Goal: Task Accomplishment & Management: Manage account settings

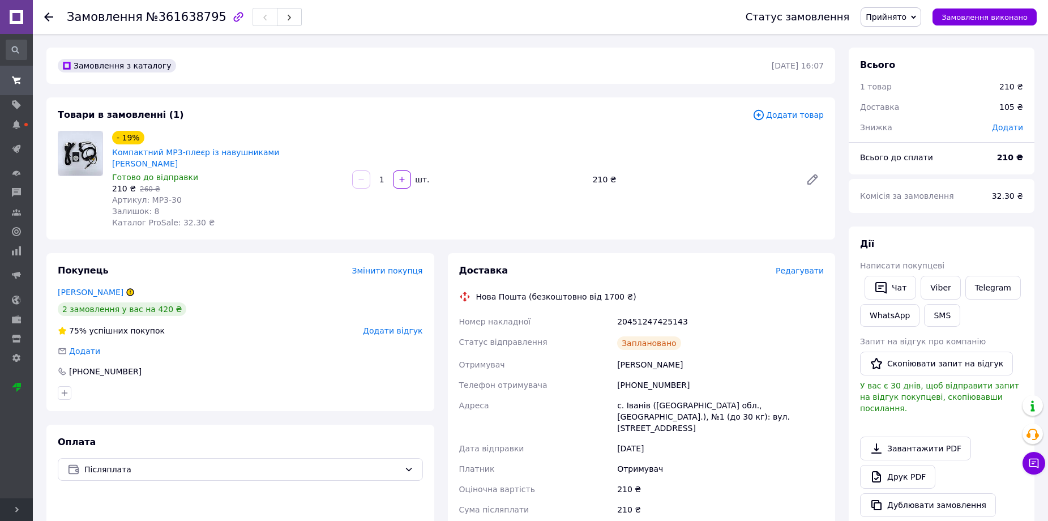
scroll to position [170, 0]
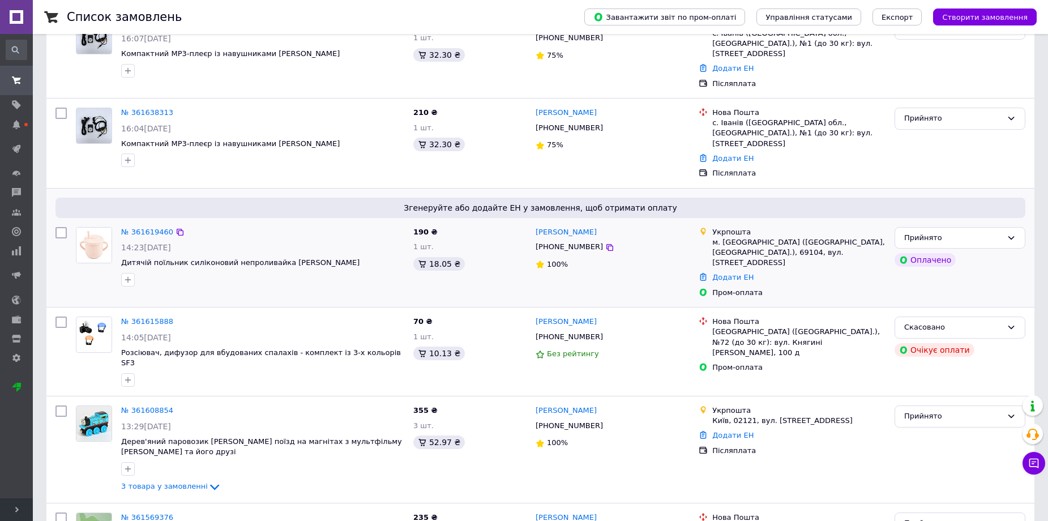
scroll to position [113, 0]
click at [192, 482] on span "3 товара у замовленні" at bounding box center [164, 486] width 87 height 8
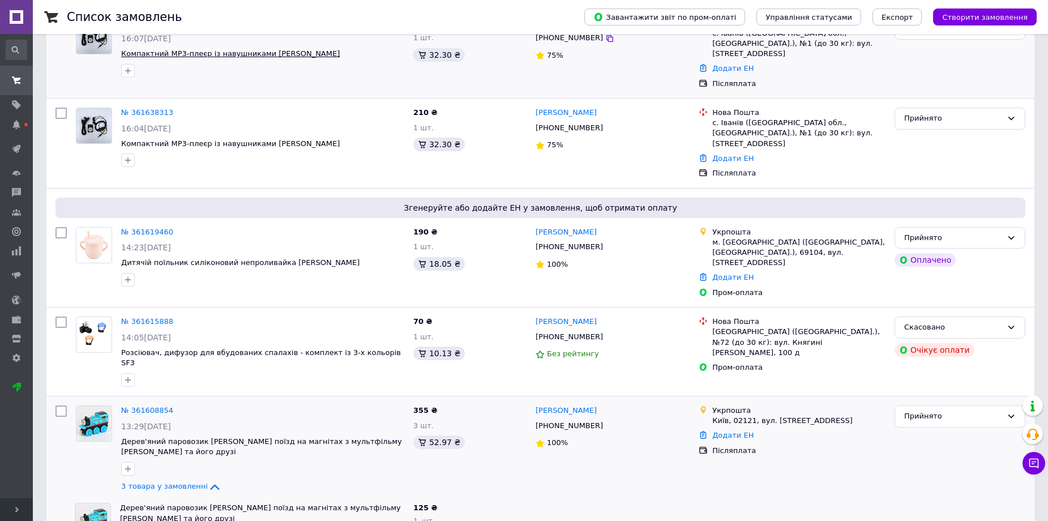
scroll to position [0, 0]
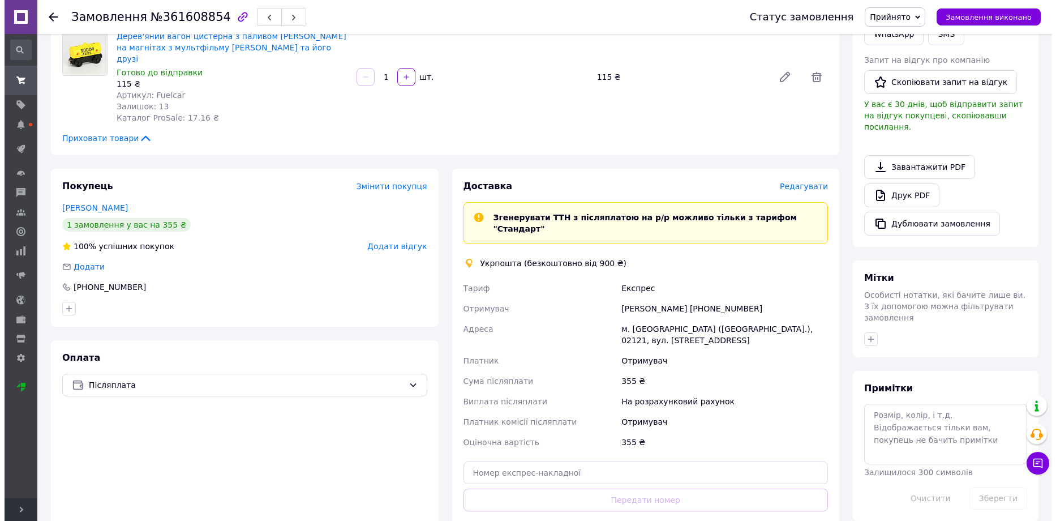
scroll to position [283, 0]
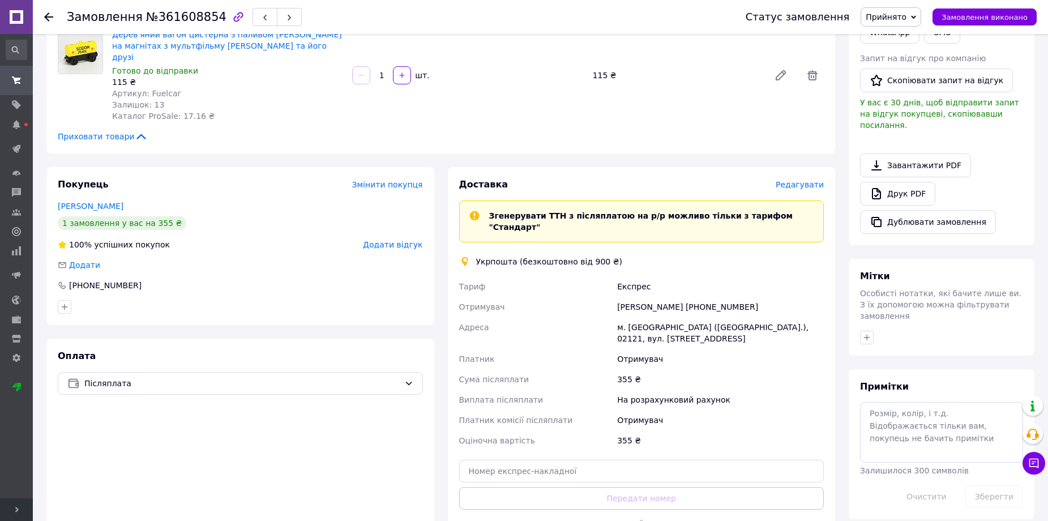
click at [812, 180] on span "Редагувати" at bounding box center [799, 184] width 48 height 9
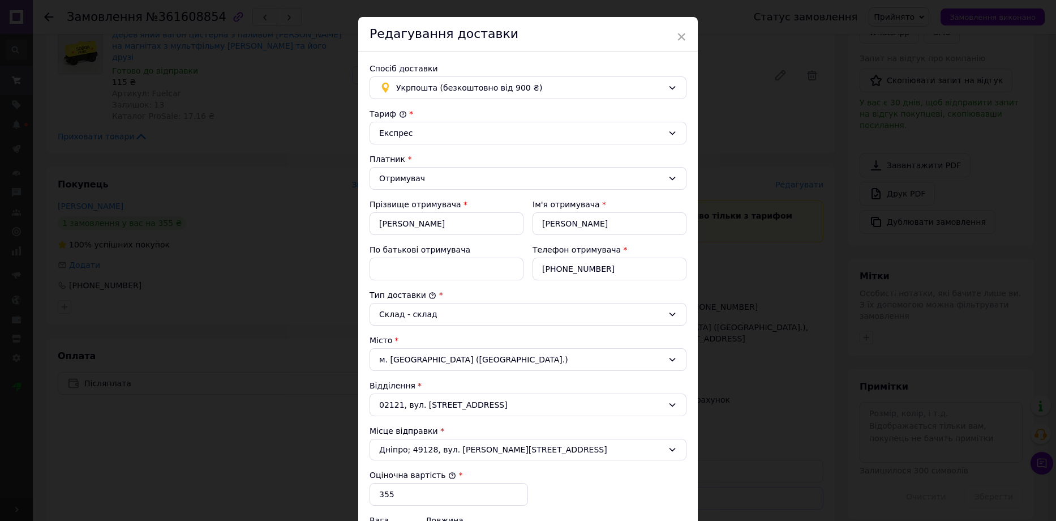
scroll to position [10, 0]
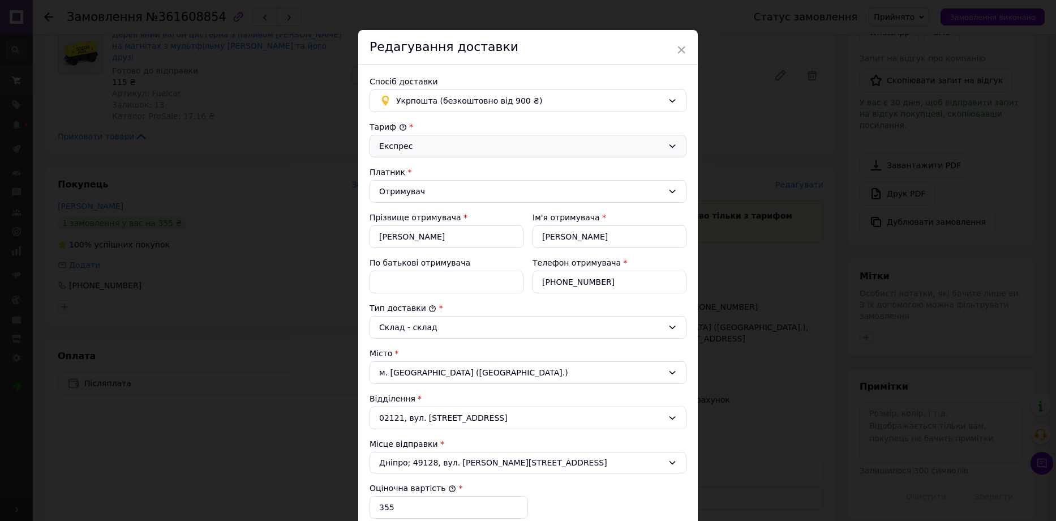
click at [646, 141] on div "Експрес" at bounding box center [521, 146] width 284 height 12
click at [628, 121] on div "Тариф *" at bounding box center [528, 126] width 317 height 11
click at [680, 46] on span "×" at bounding box center [681, 49] width 10 height 19
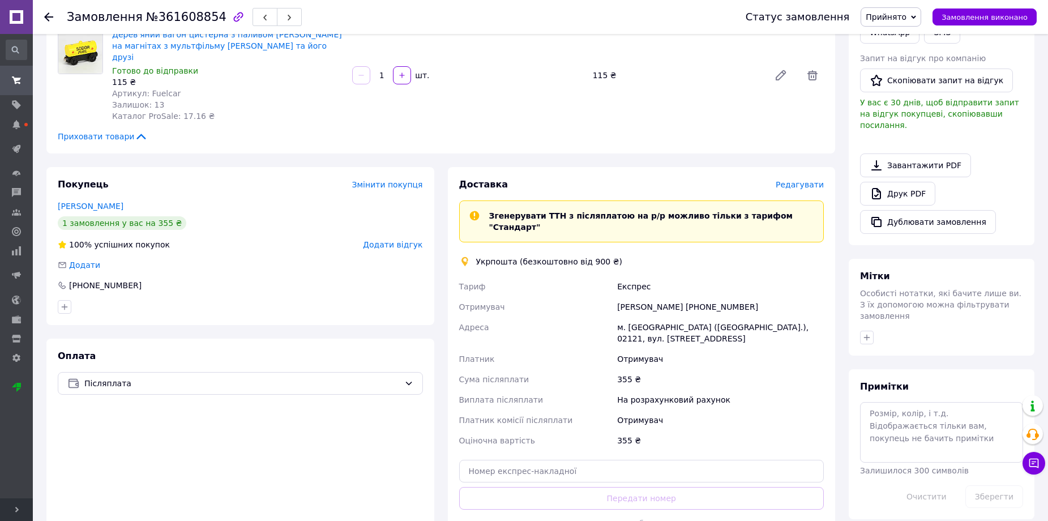
click at [795, 180] on span "Редагувати" at bounding box center [799, 184] width 48 height 9
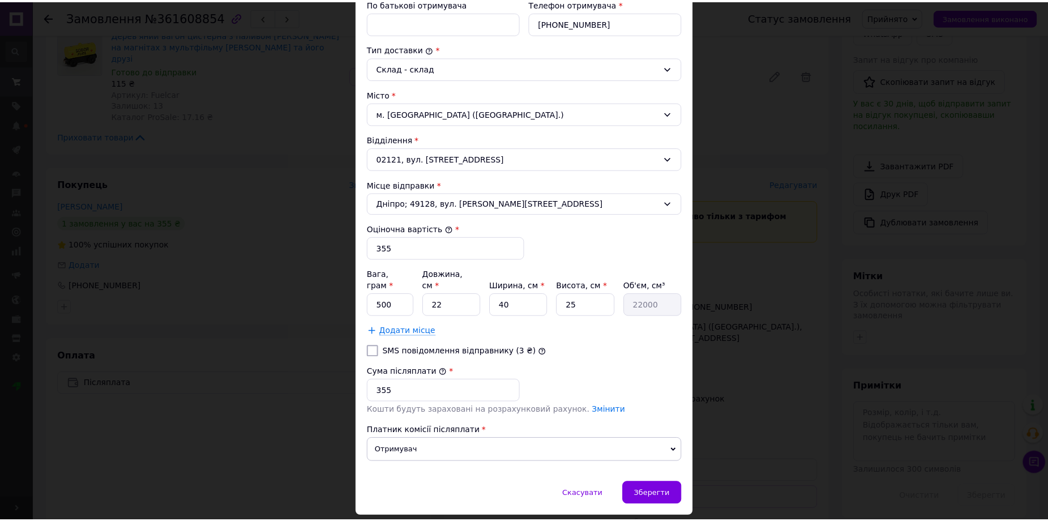
scroll to position [283, 0]
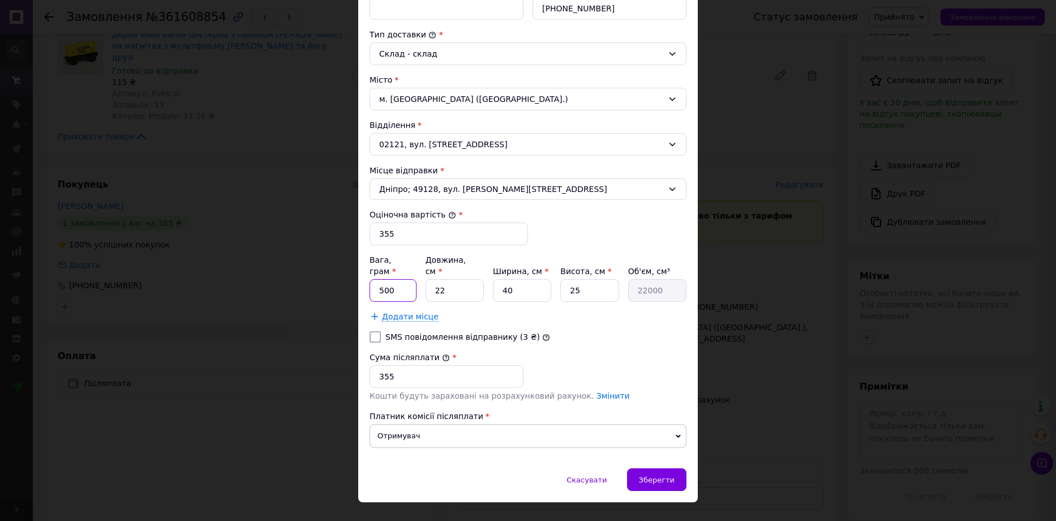
click at [393, 285] on input "500" at bounding box center [393, 290] width 47 height 23
type input "200"
click at [461, 279] on input "22" at bounding box center [455, 290] width 58 height 23
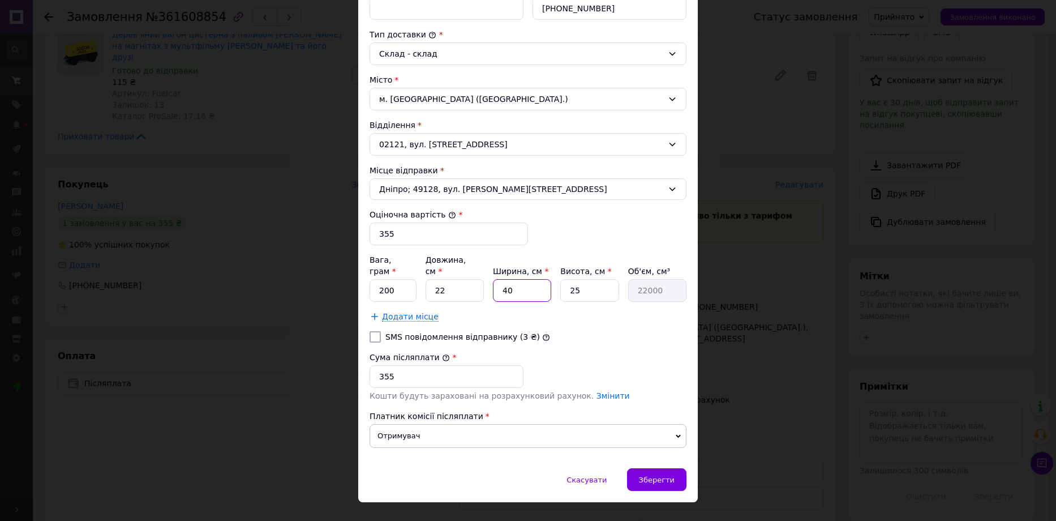
type input "1"
type input "550"
type input "10"
type input "5500"
type input "10"
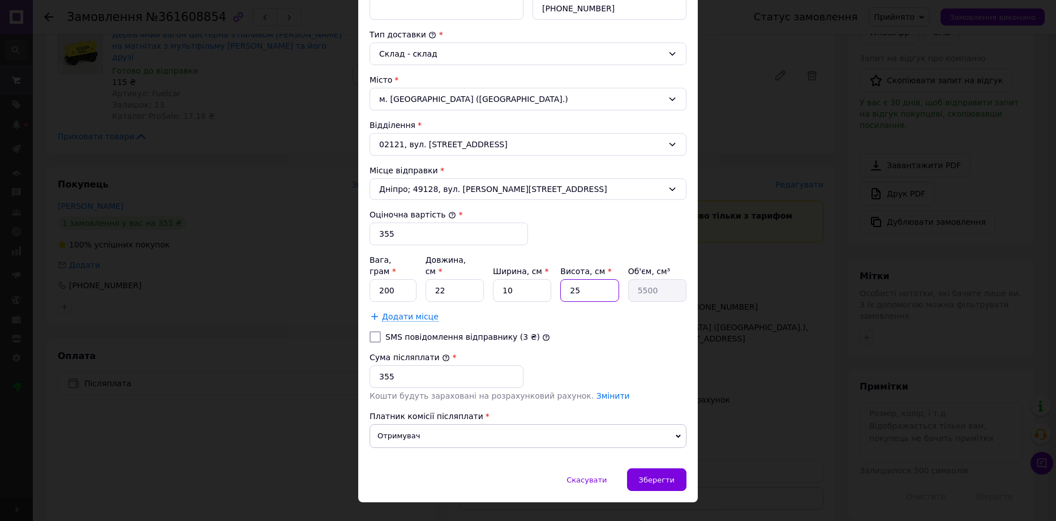
type input "5"
type input "1100"
type input "5"
click at [663, 475] on span "Зберегти" at bounding box center [657, 479] width 36 height 8
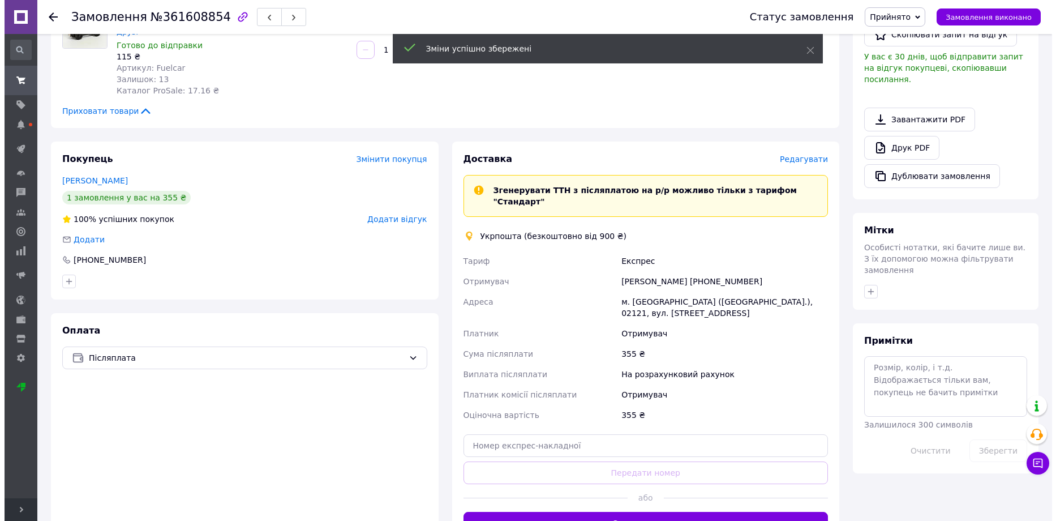
scroll to position [340, 0]
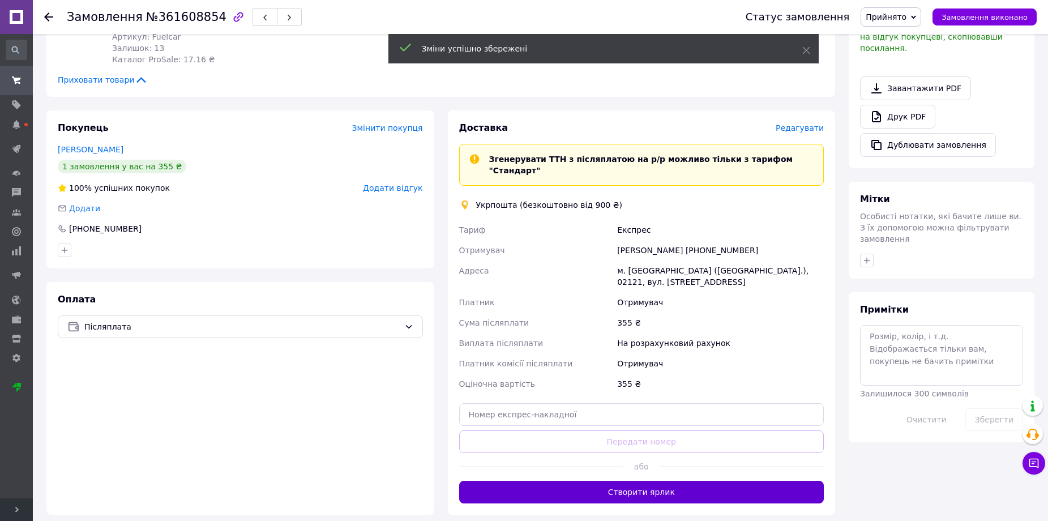
click at [647, 481] on button "Створити ярлик" at bounding box center [641, 492] width 365 height 23
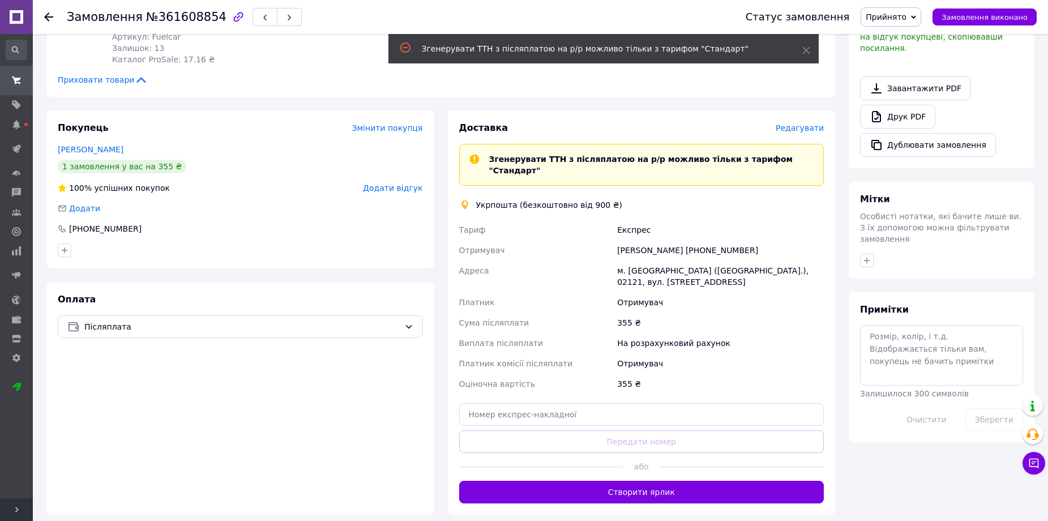
click at [804, 123] on span "Редагувати" at bounding box center [799, 127] width 48 height 9
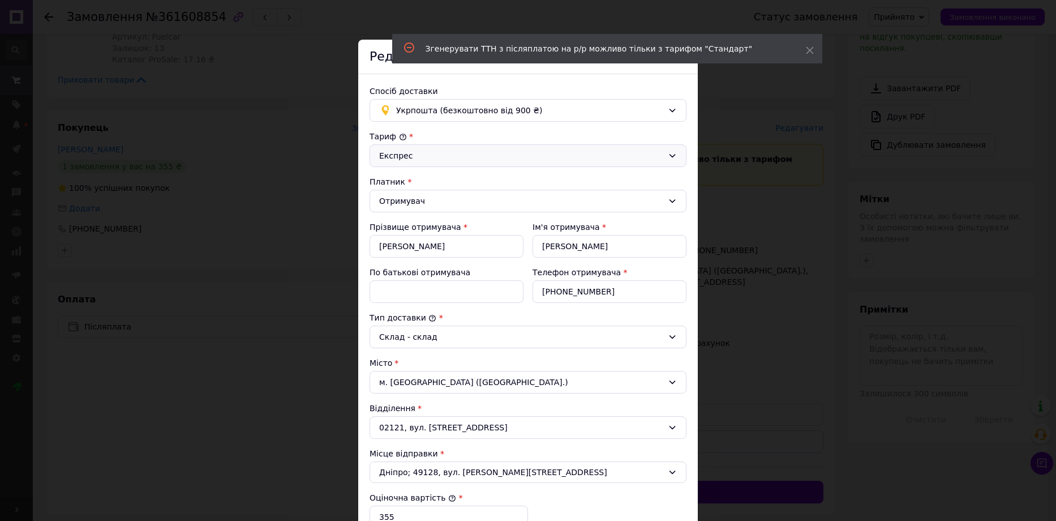
click at [548, 148] on div "Експрес" at bounding box center [528, 155] width 317 height 23
click at [523, 178] on li "Стандарт" at bounding box center [528, 180] width 316 height 22
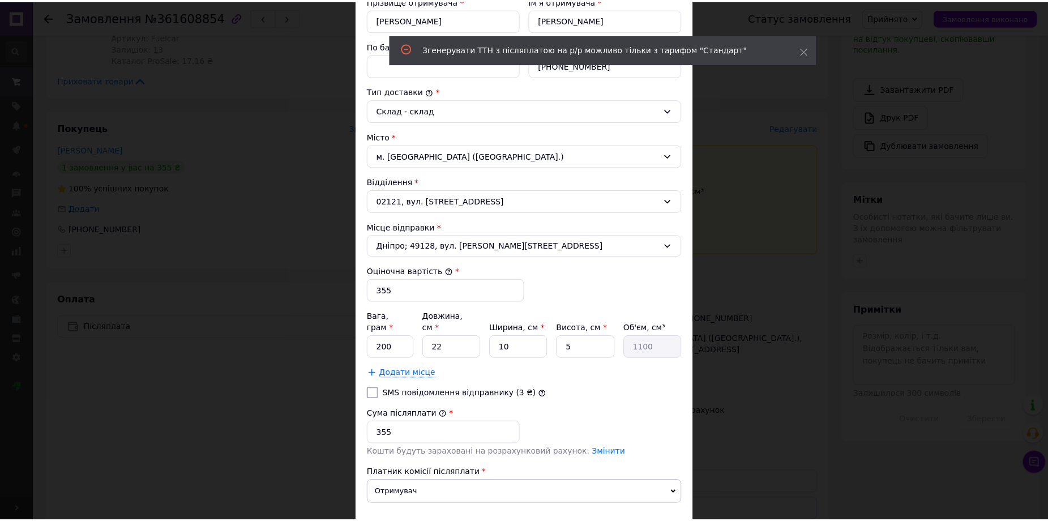
scroll to position [293, 0]
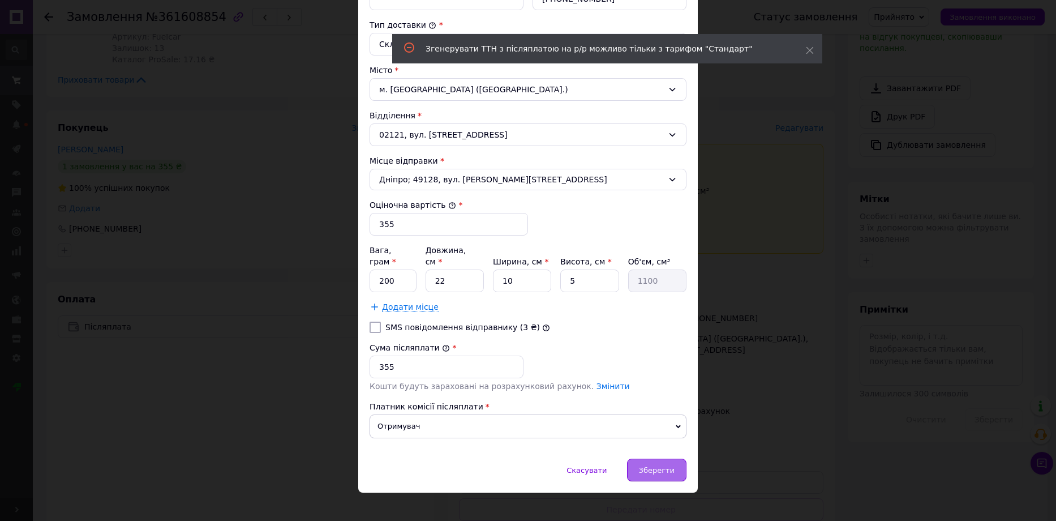
click at [656, 466] on span "Зберегти" at bounding box center [657, 470] width 36 height 8
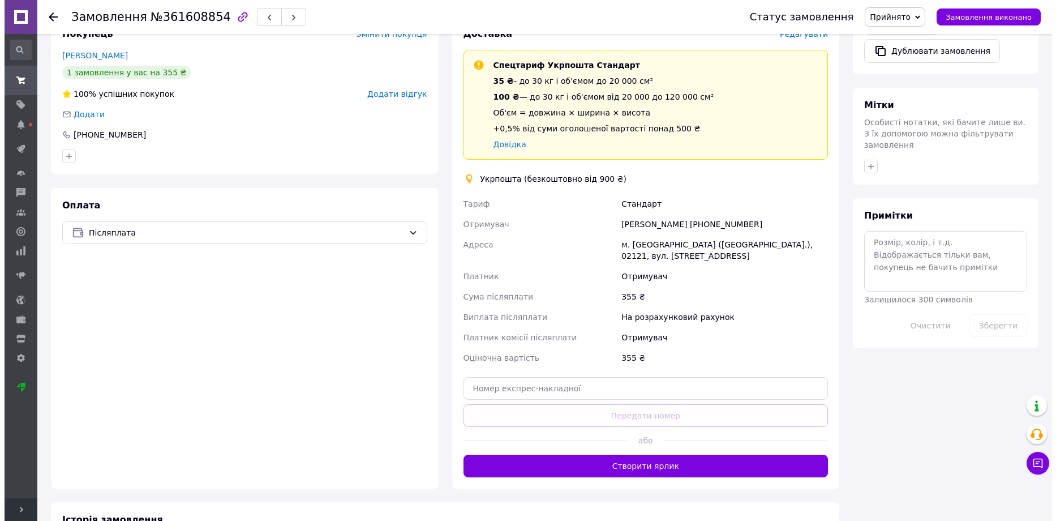
scroll to position [340, 0]
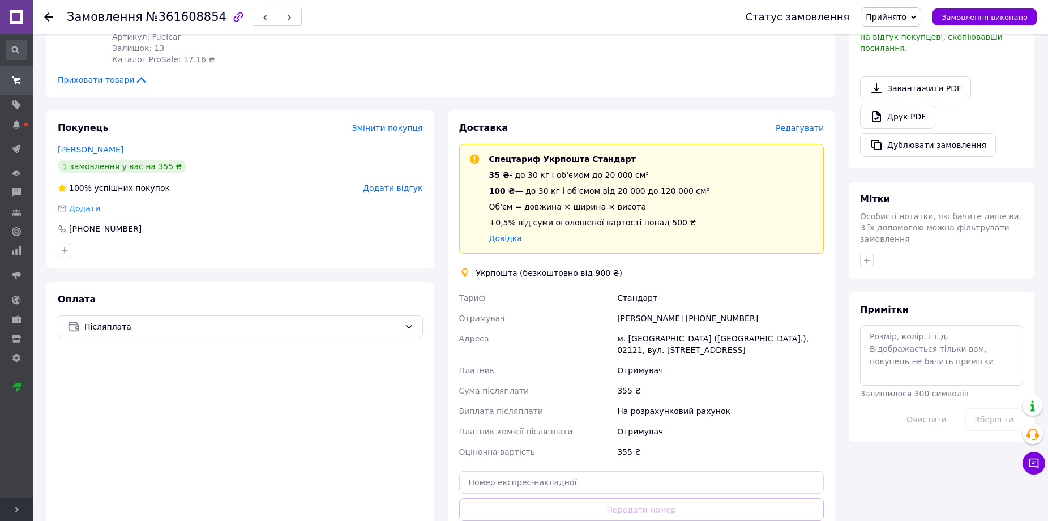
click at [800, 123] on span "Редагувати" at bounding box center [799, 127] width 48 height 9
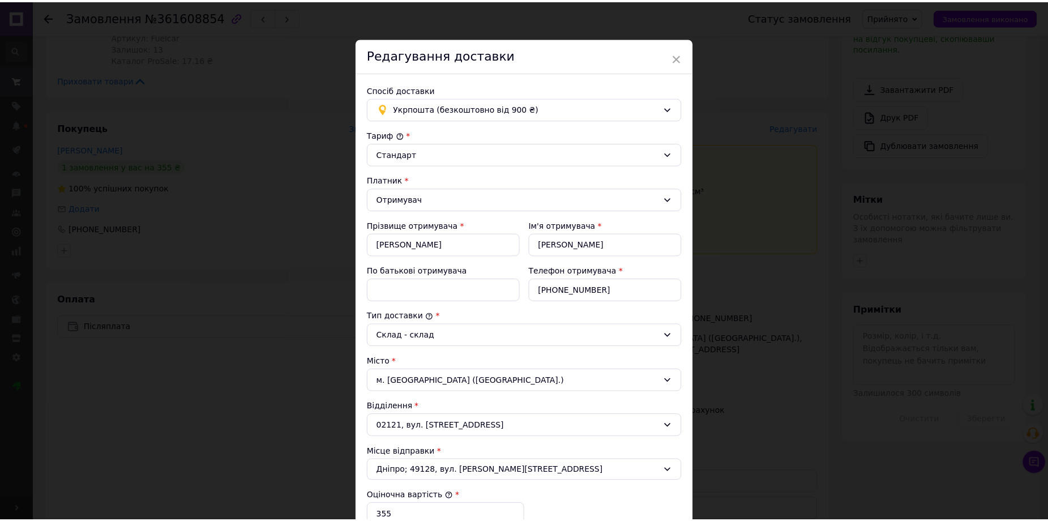
scroll to position [0, 0]
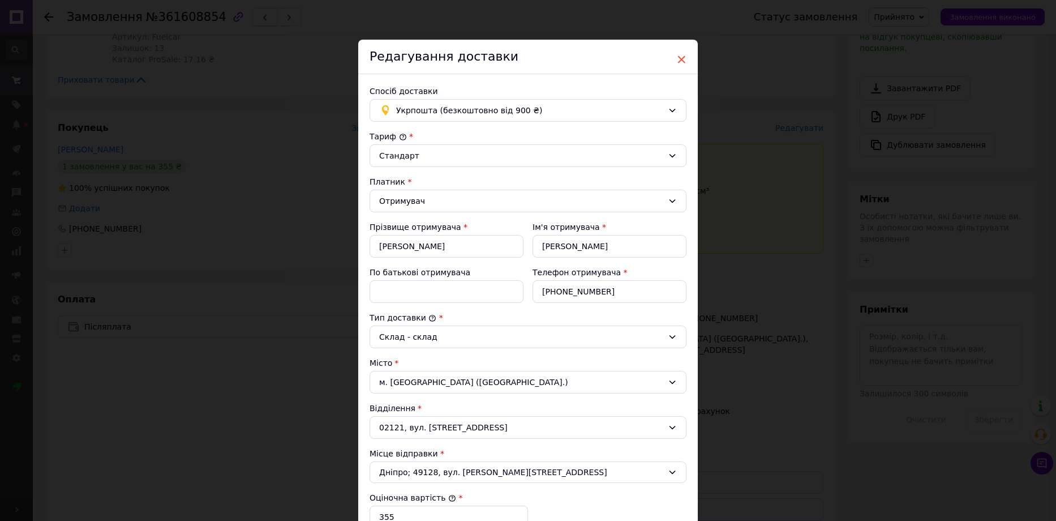
click at [679, 52] on span "×" at bounding box center [681, 59] width 10 height 19
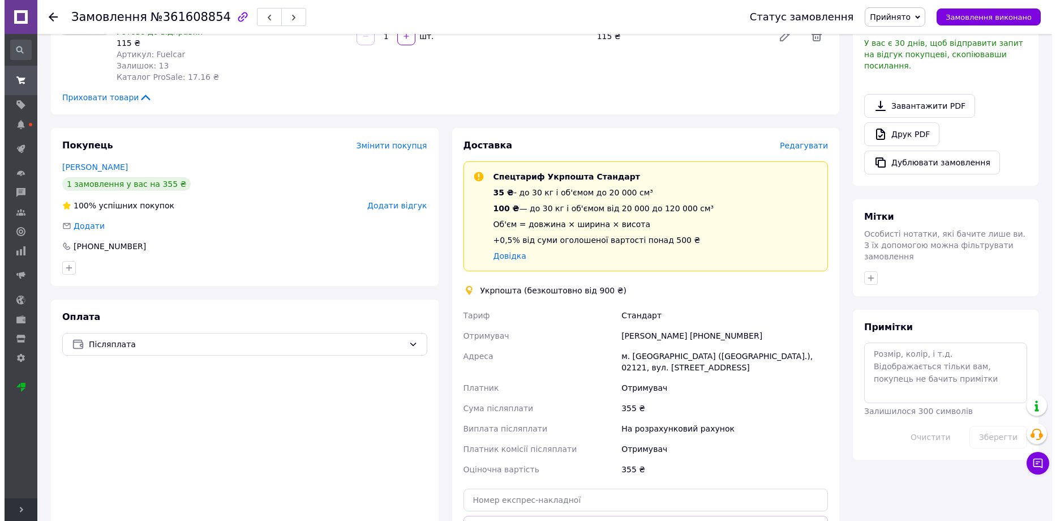
scroll to position [321, 0]
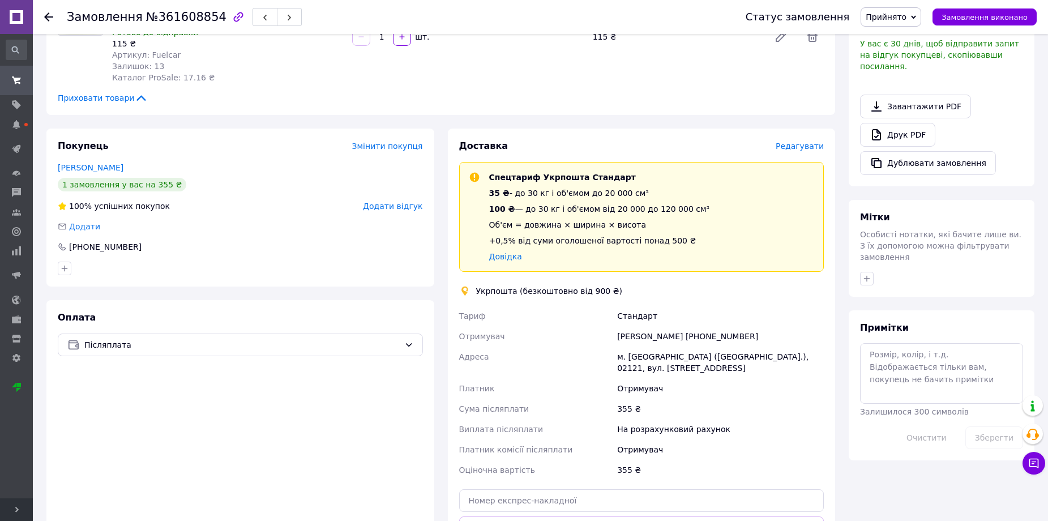
click at [809, 141] on span "Редагувати" at bounding box center [799, 145] width 48 height 9
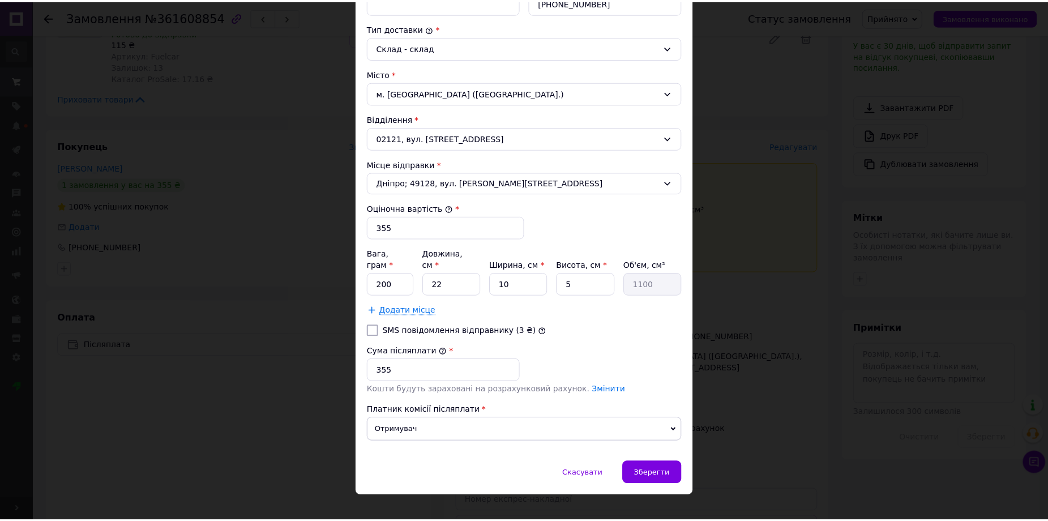
scroll to position [293, 0]
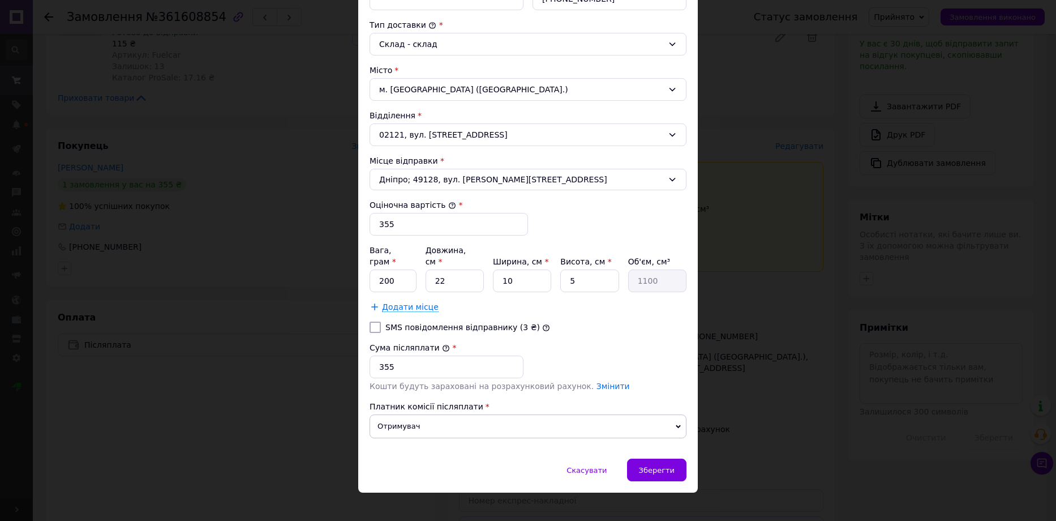
click at [765, 69] on div "× Редагування доставки Спосіб доставки Укрпошта (безкоштовно від 900 ₴) Тариф *…" at bounding box center [528, 260] width 1056 height 521
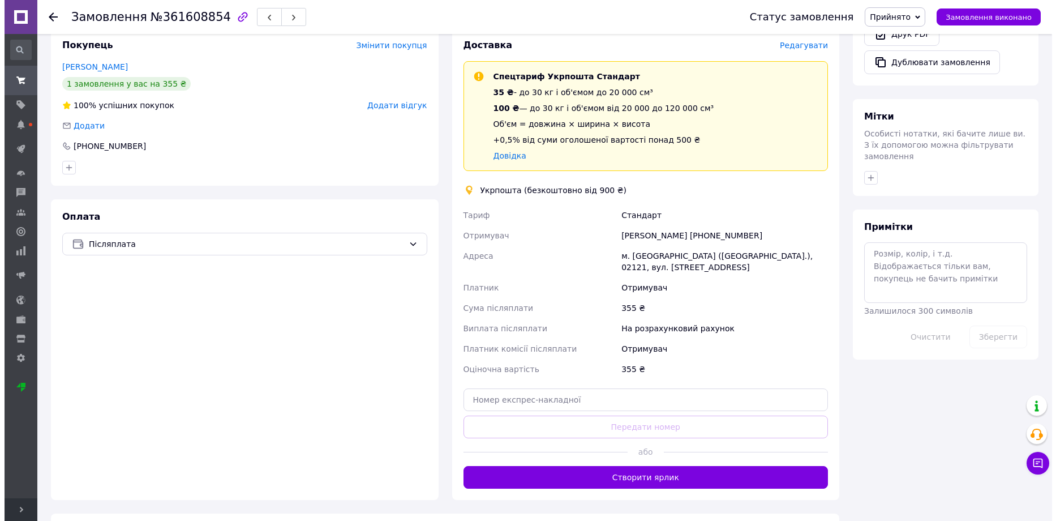
scroll to position [378, 0]
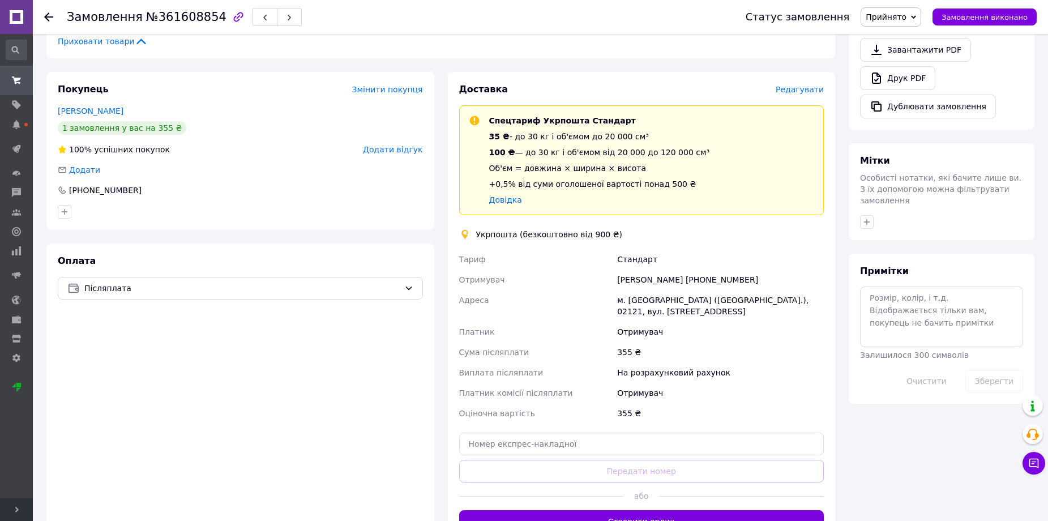
click at [803, 85] on span "Редагувати" at bounding box center [799, 89] width 48 height 9
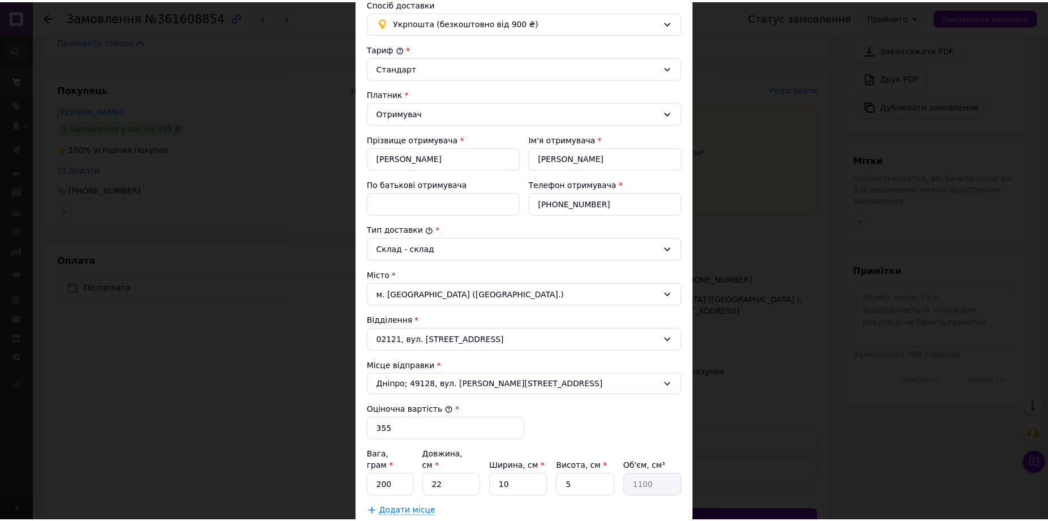
scroll to position [283, 0]
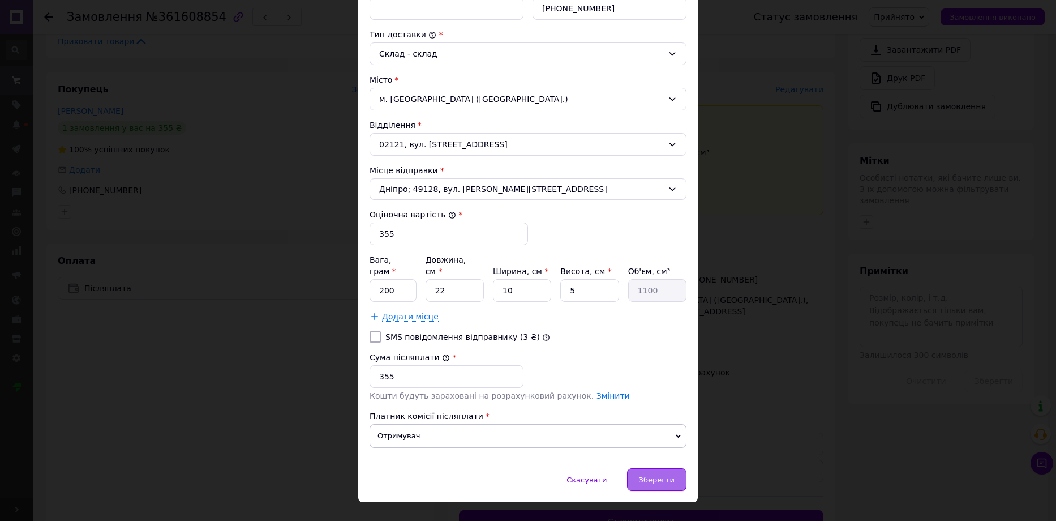
click at [670, 475] on span "Зберегти" at bounding box center [657, 479] width 36 height 8
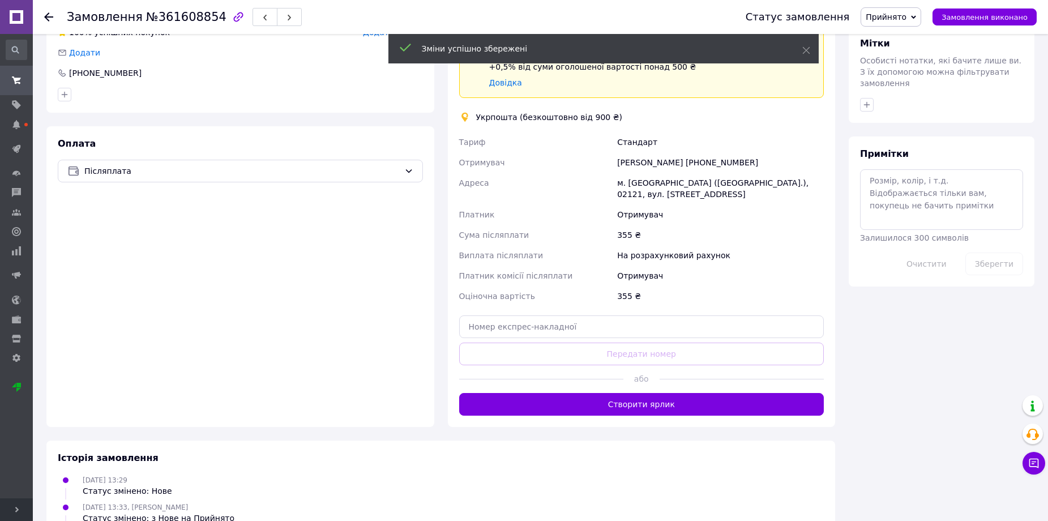
scroll to position [491, 0]
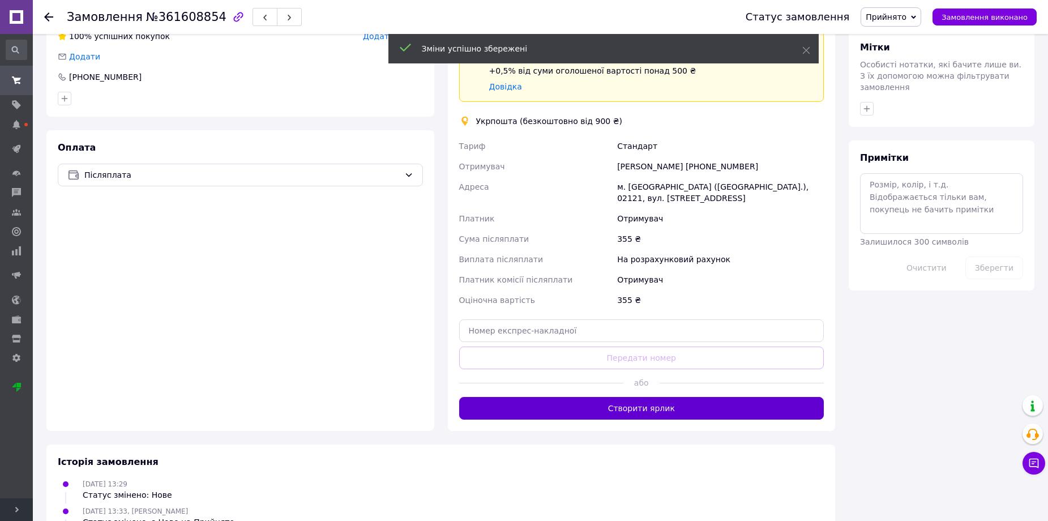
click at [669, 398] on button "Створити ярлик" at bounding box center [641, 408] width 365 height 23
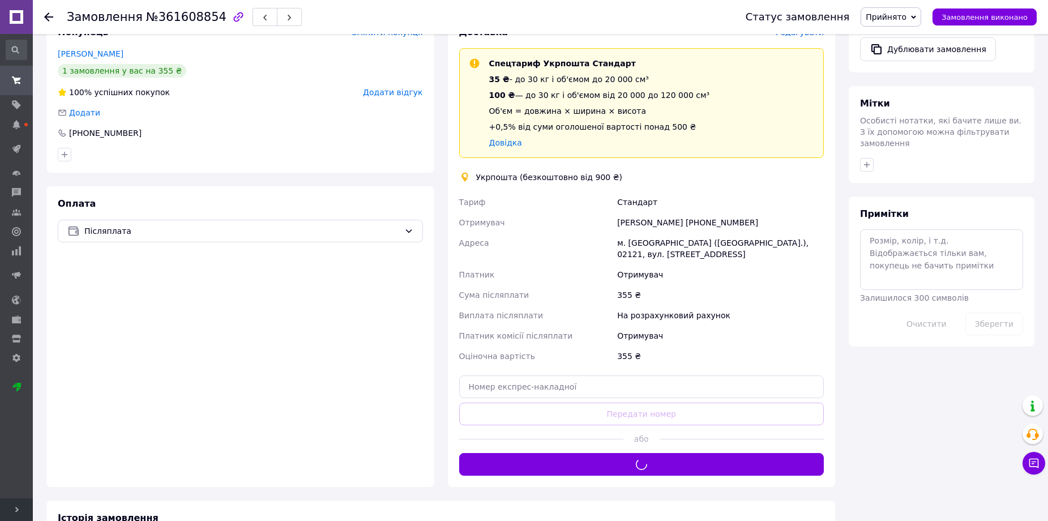
scroll to position [435, 0]
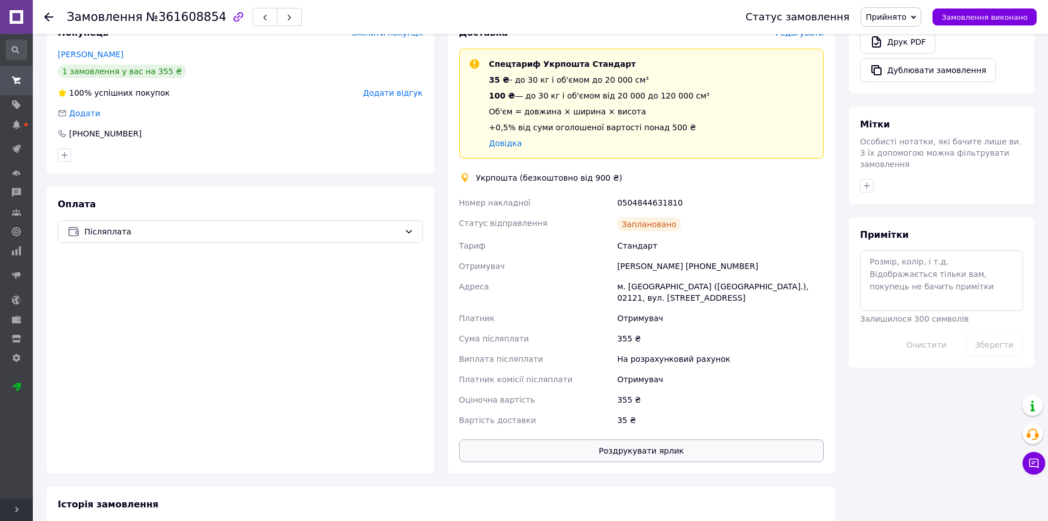
click at [672, 439] on button "Роздрукувати ярлик" at bounding box center [641, 450] width 365 height 23
